Goal: Find specific page/section: Find specific page/section

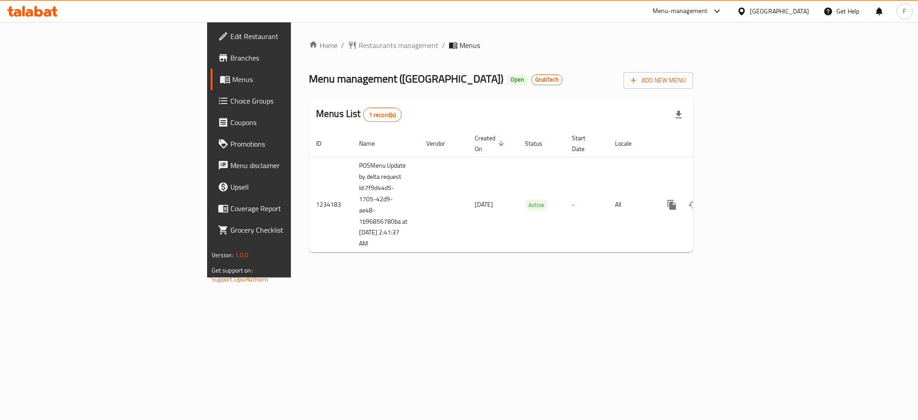
click at [230, 55] on span "Branches" at bounding box center [291, 57] width 123 height 11
click at [230, 56] on span "Branches" at bounding box center [291, 57] width 123 height 11
